Goal: Find specific page/section: Find specific page/section

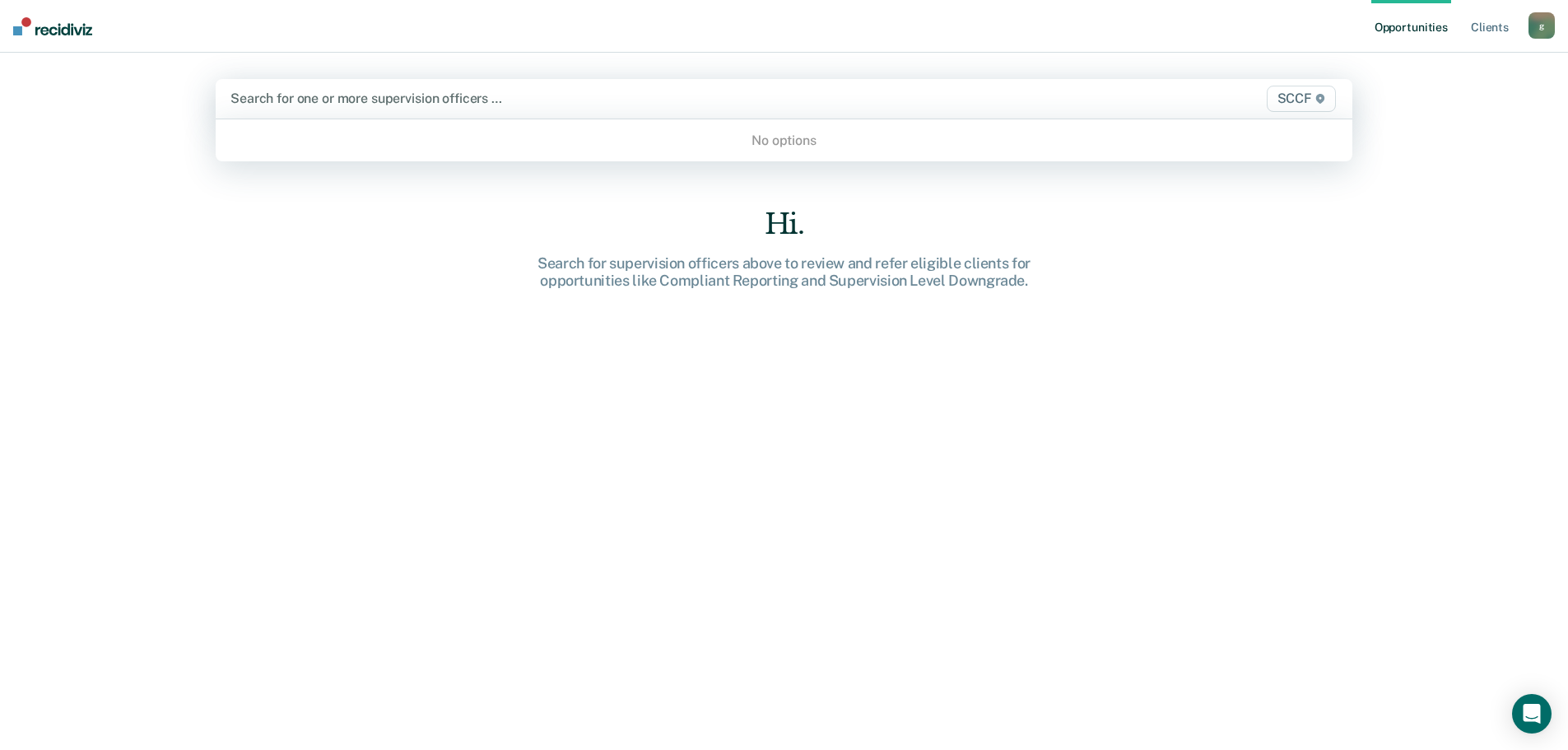
click at [261, 90] on div at bounding box center [617, 99] width 774 height 19
type input "s"
type input "g"
type input "G"
type input "A"
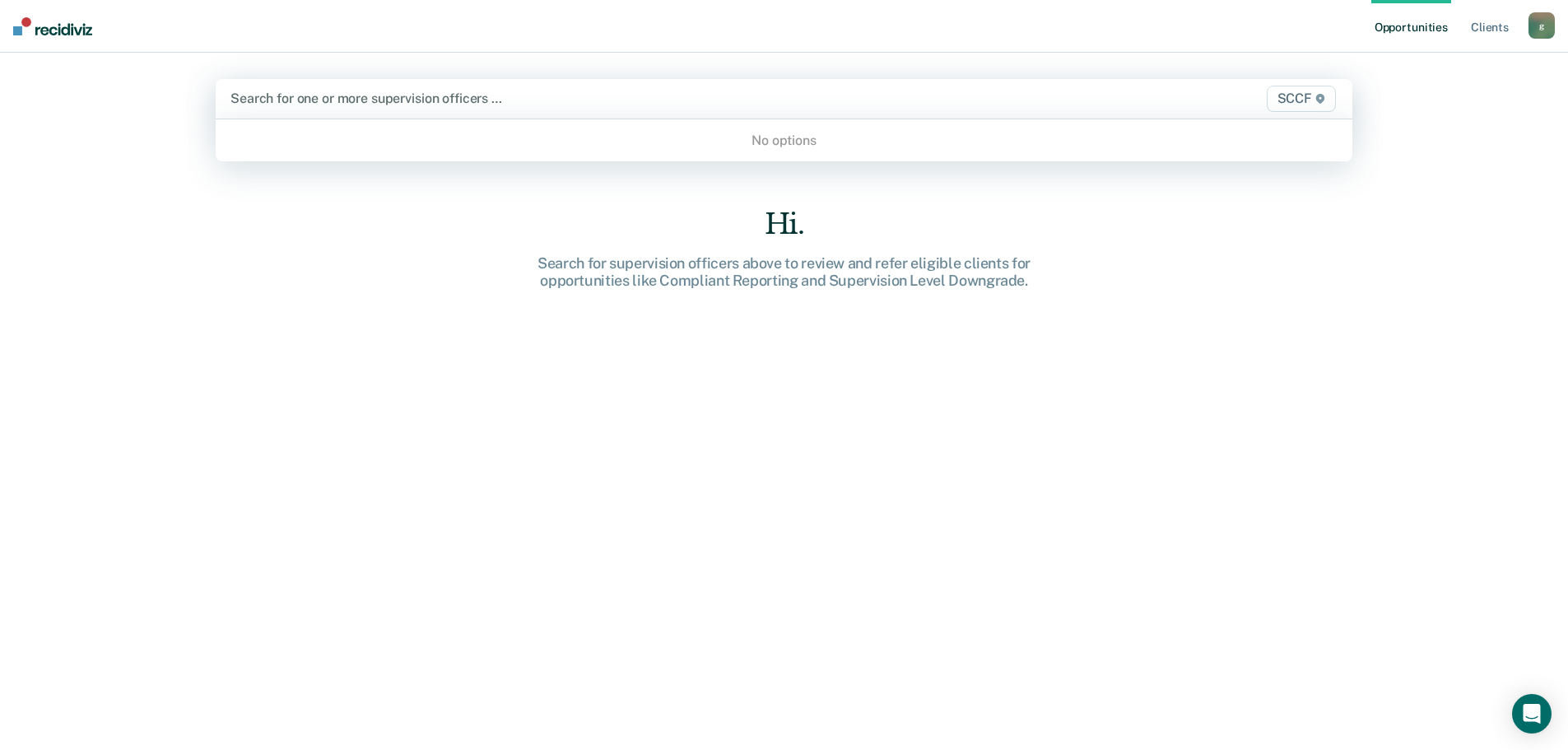
type input "B"
type input "G"
click at [1481, 30] on link "Client s" at bounding box center [1489, 26] width 45 height 52
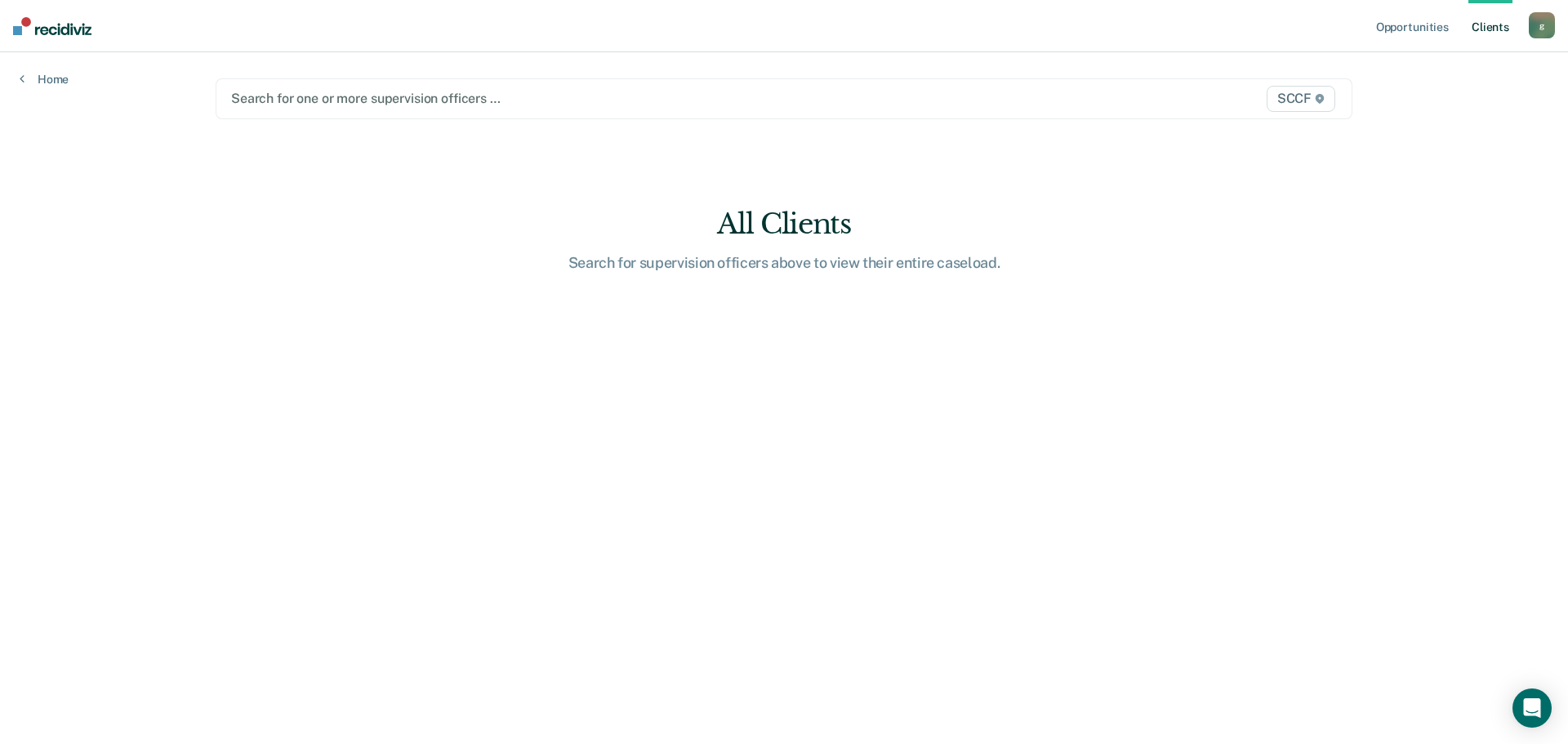
click at [630, 88] on div "Search for one or more supervision officers …" at bounding box center [618, 98] width 777 height 22
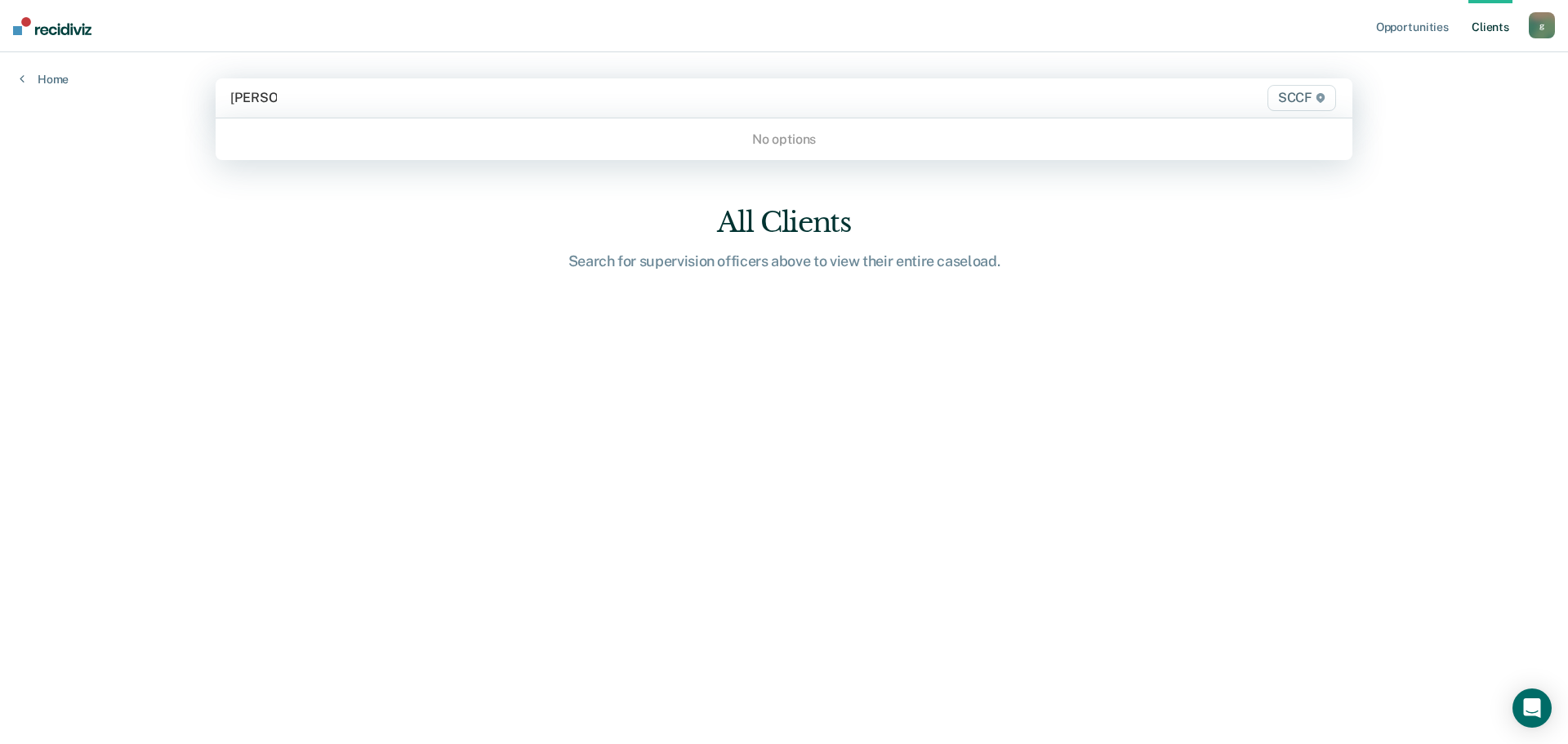
type input "[PERSON_NAME]"
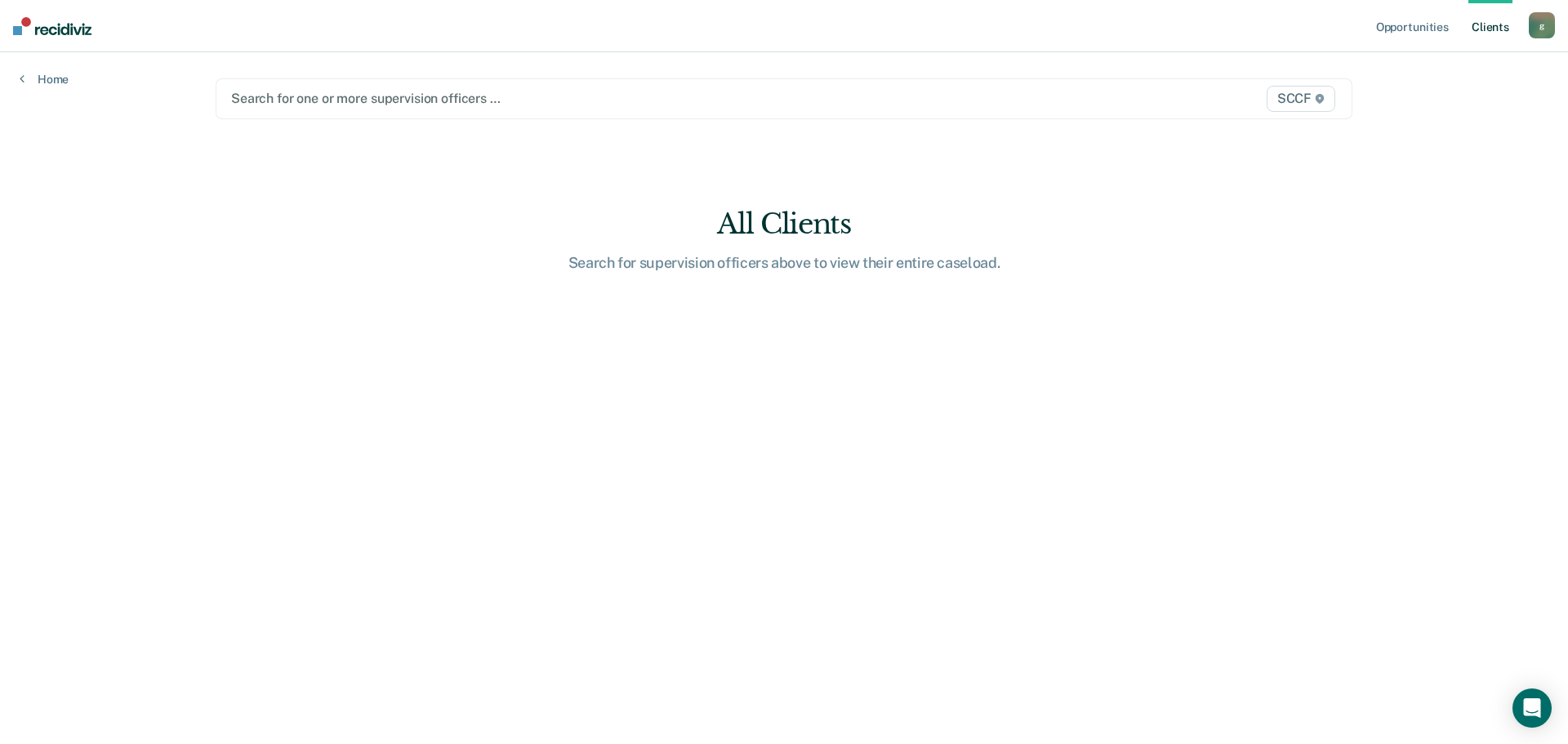
click at [628, 465] on main "Search for one or more supervision officers … SCCF All Clients Search for super…" at bounding box center [784, 378] width 1176 height 652
